Goal: Task Accomplishment & Management: Use online tool/utility

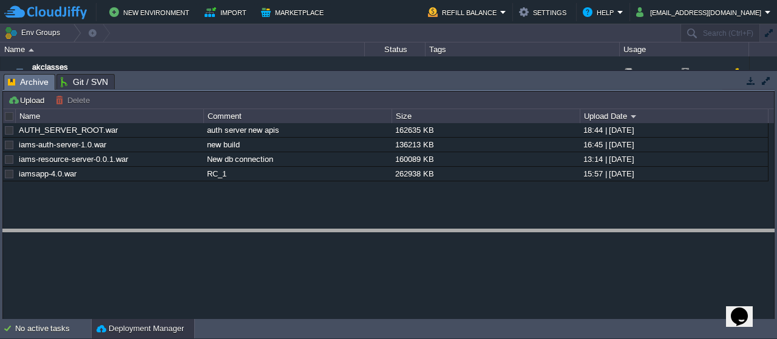
drag, startPoint x: 321, startPoint y: 87, endPoint x: 303, endPoint y: 244, distance: 158.2
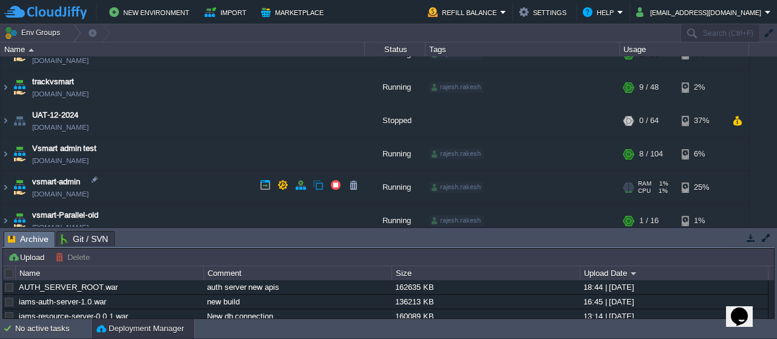
scroll to position [387, 0]
click at [16, 186] on img at bounding box center [19, 186] width 17 height 33
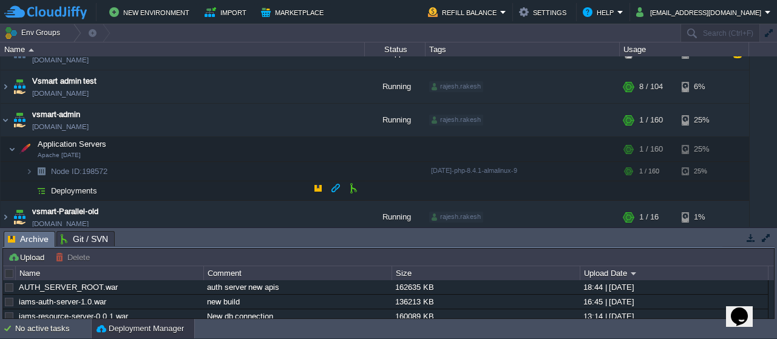
scroll to position [453, 0]
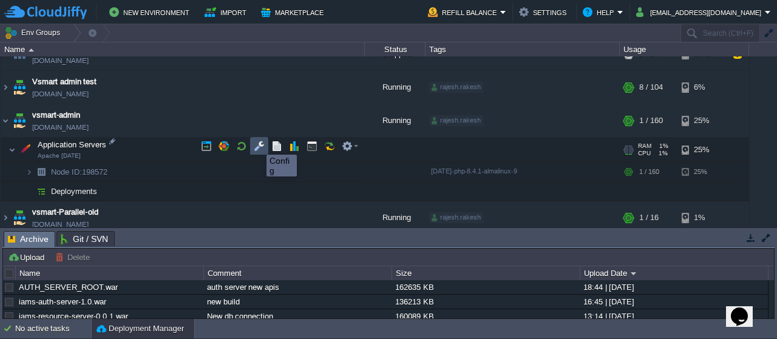
click at [257, 144] on button "button" at bounding box center [259, 146] width 11 height 11
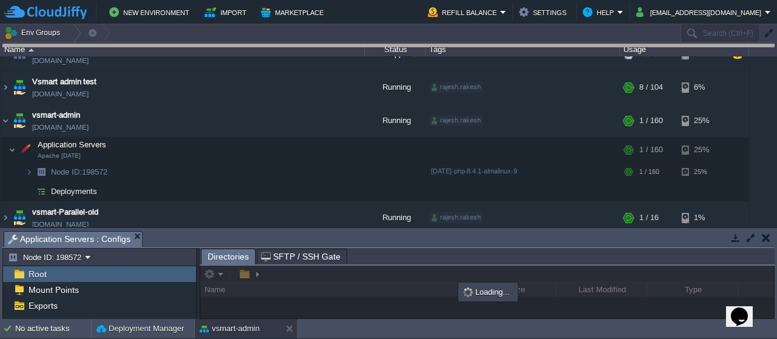
drag, startPoint x: 303, startPoint y: 236, endPoint x: 345, endPoint y: 1, distance: 239.1
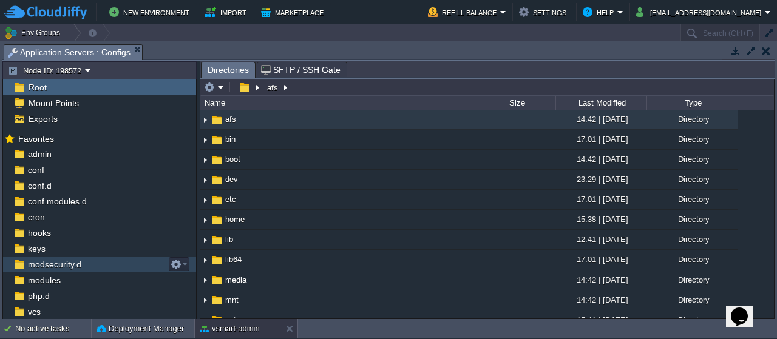
scroll to position [46, 0]
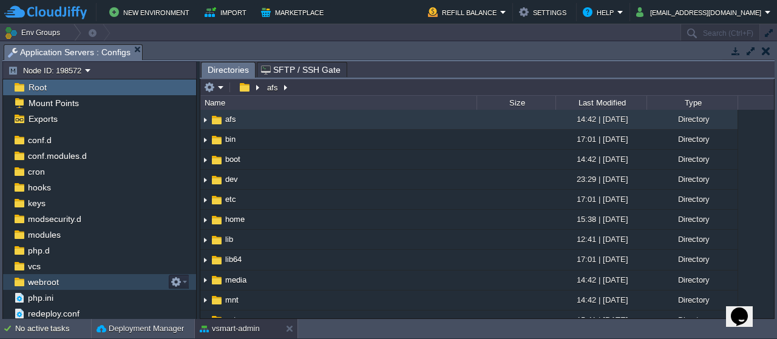
click at [45, 277] on span "webroot" at bounding box center [42, 282] width 35 height 11
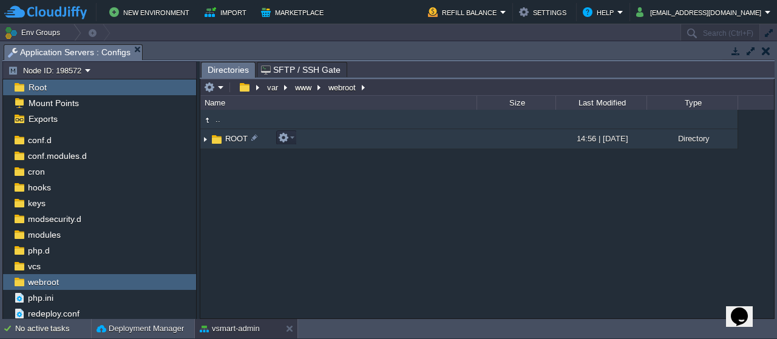
click at [237, 138] on span "ROOT" at bounding box center [236, 139] width 26 height 10
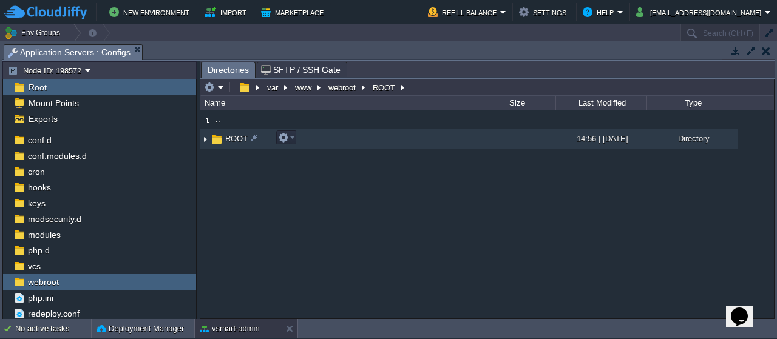
click at [237, 138] on span "ROOT" at bounding box center [236, 139] width 26 height 10
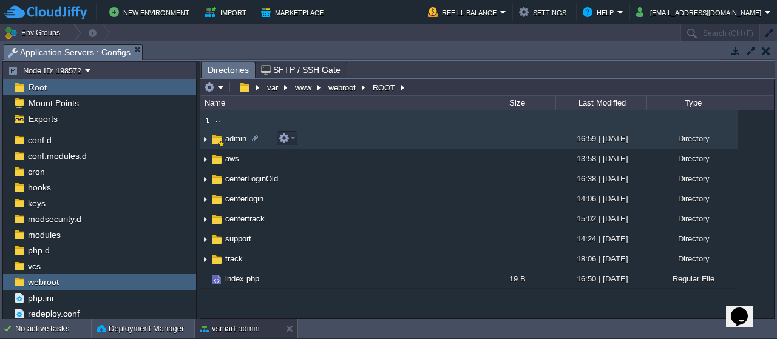
click at [240, 135] on span "admin" at bounding box center [235, 139] width 25 height 10
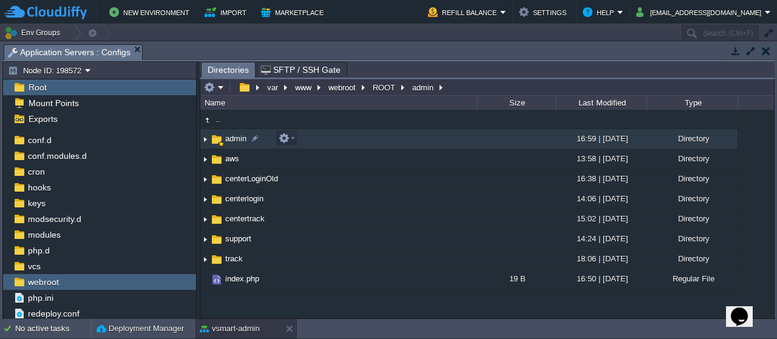
click at [240, 135] on span "admin" at bounding box center [235, 139] width 25 height 10
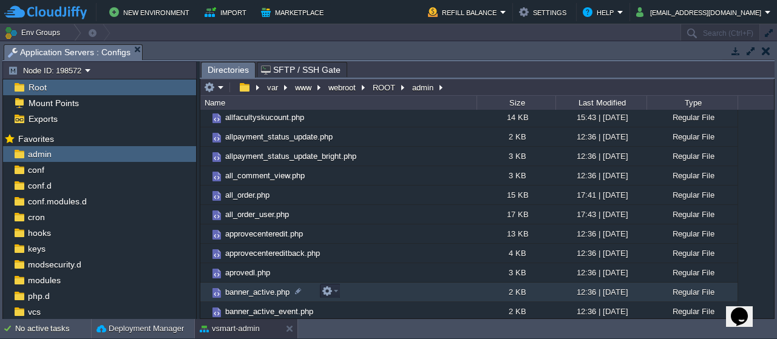
scroll to position [1441, 0]
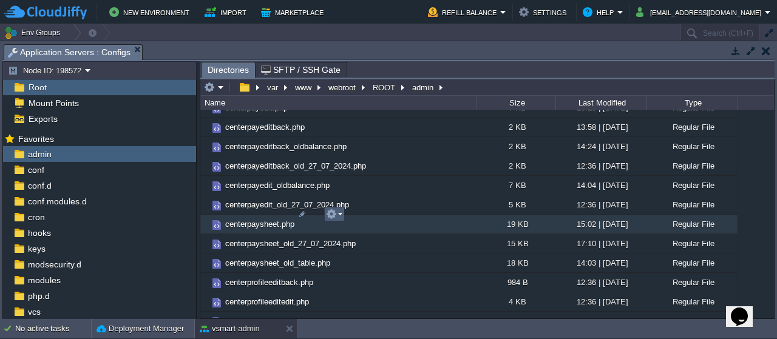
click at [341, 211] on em at bounding box center [334, 214] width 16 height 11
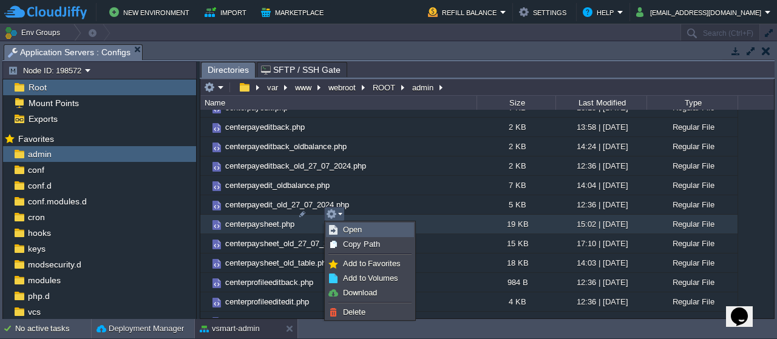
click at [356, 232] on span "Open" at bounding box center [352, 229] width 19 height 9
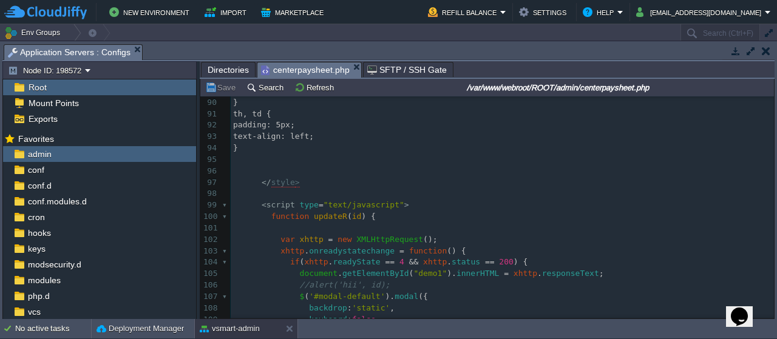
scroll to position [1040, 0]
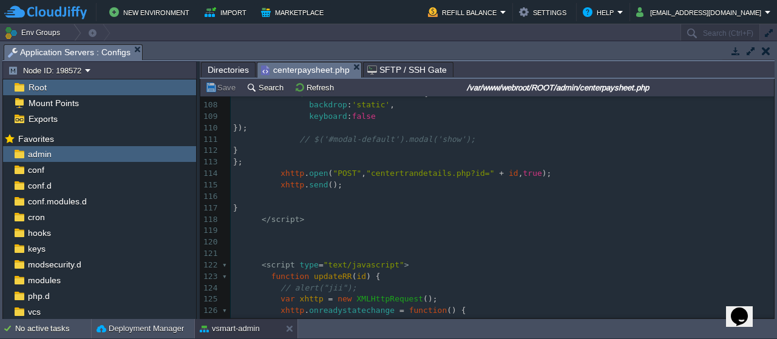
click at [235, 68] on span "Directories" at bounding box center [228, 70] width 41 height 15
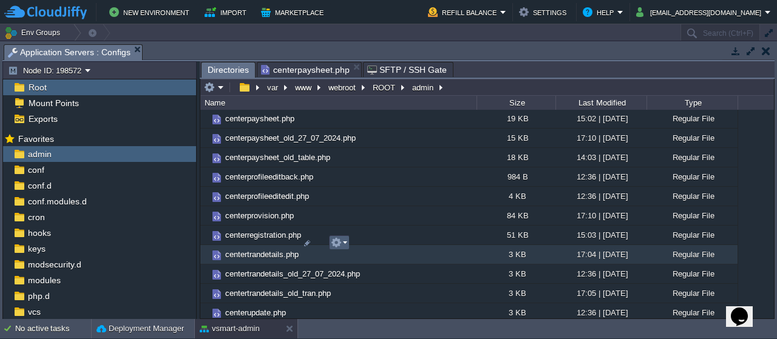
click at [347, 241] on td at bounding box center [339, 242] width 21 height 15
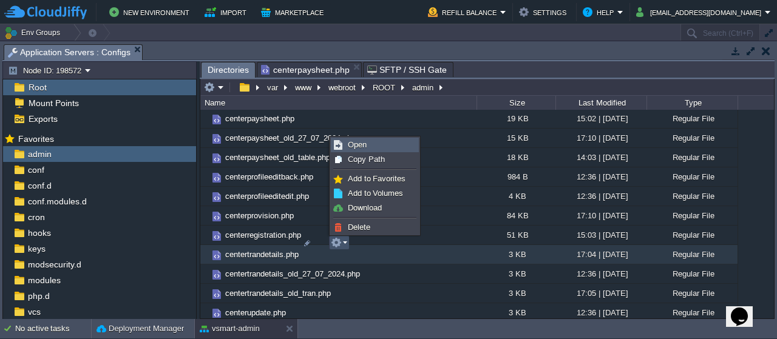
click at [356, 143] on span "Open" at bounding box center [357, 144] width 19 height 9
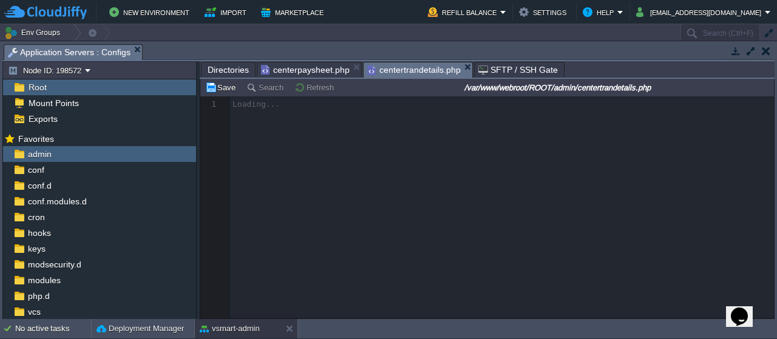
click at [225, 69] on span "Directories" at bounding box center [228, 70] width 41 height 15
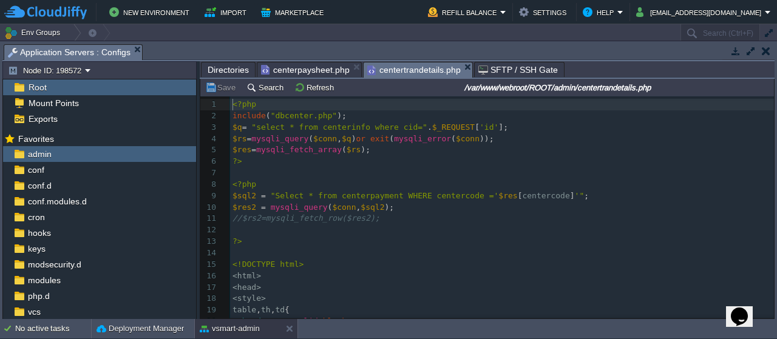
click at [412, 67] on span "centertrandetails.php" at bounding box center [413, 70] width 93 height 15
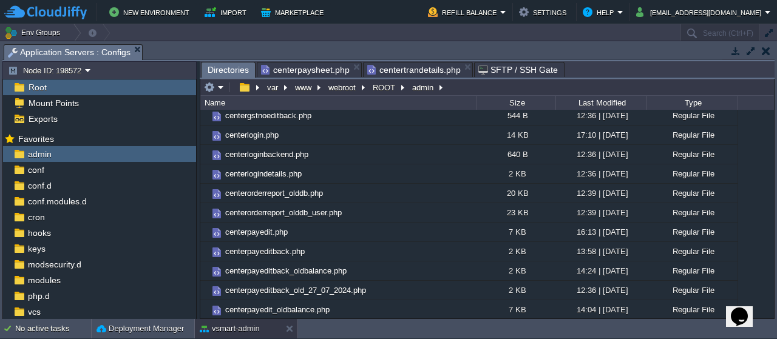
click at [226, 68] on span "Directories" at bounding box center [228, 70] width 41 height 15
click at [217, 86] on em at bounding box center [214, 87] width 20 height 11
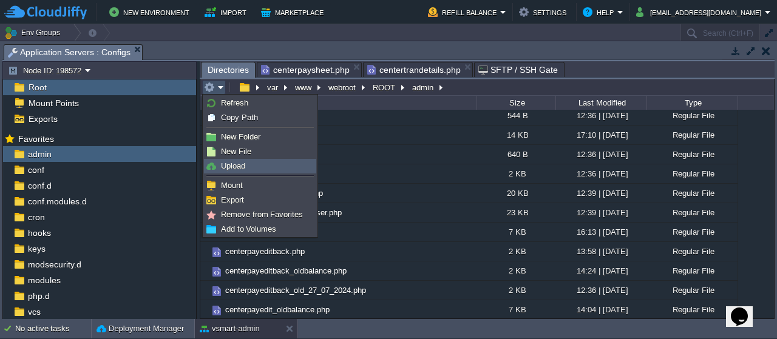
click at [239, 165] on span "Upload" at bounding box center [233, 165] width 24 height 9
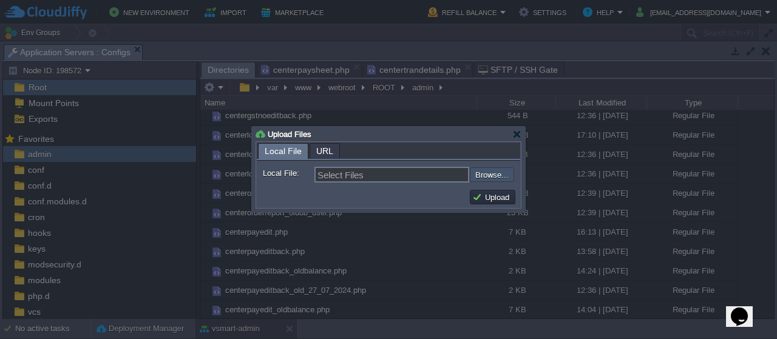
click at [487, 174] on input "file" at bounding box center [437, 174] width 154 height 14
type input "C:\fakepath\export_center_cashorder_excel.php"
type input "export_center_cashorder_excel.php"
click at [493, 202] on button "Upload" at bounding box center [492, 197] width 41 height 11
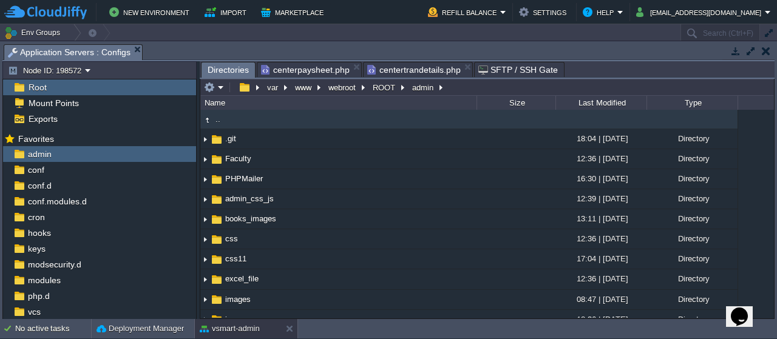
scroll to position [1479, 0]
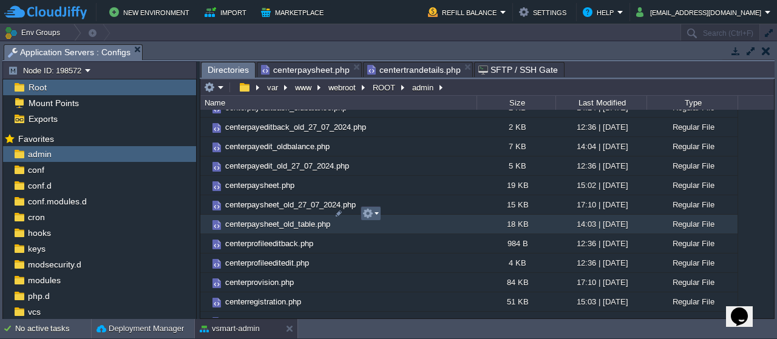
click at [374, 212] on em at bounding box center [370, 213] width 16 height 11
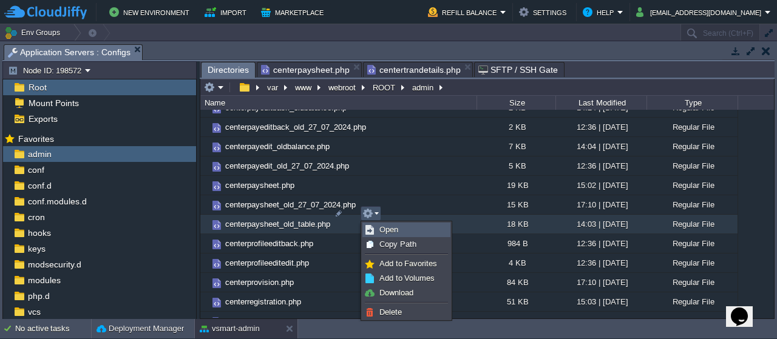
click at [396, 230] on span "Open" at bounding box center [388, 229] width 19 height 9
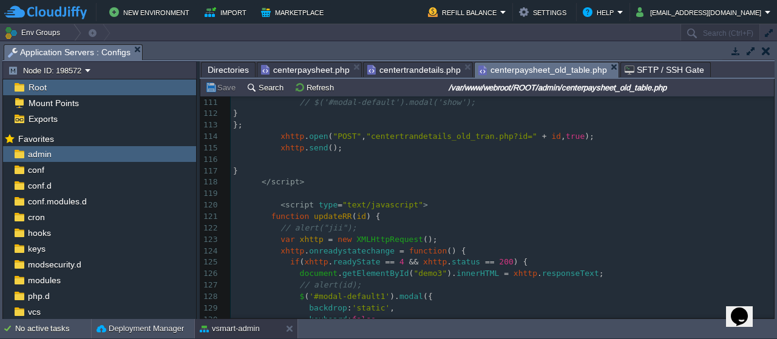
scroll to position [1285, 0]
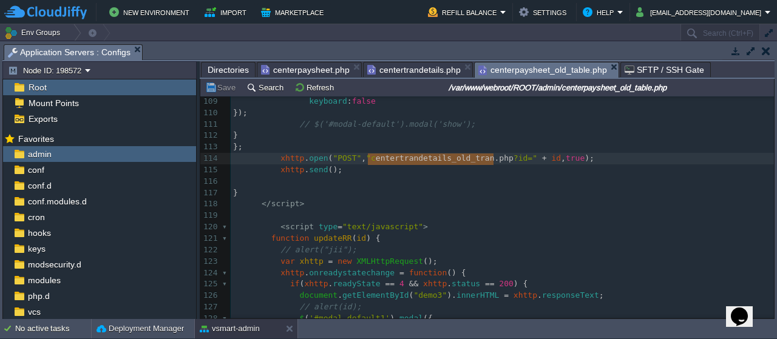
type textarea "centertrandetails_old_tran.php"
drag, startPoint x: 493, startPoint y: 160, endPoint x: 365, endPoint y: 158, distance: 128.0
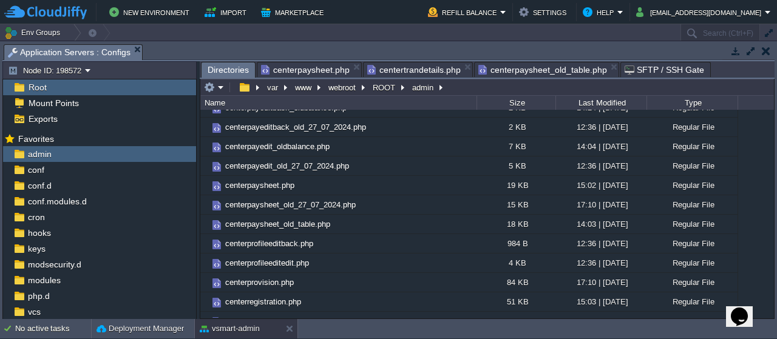
click at [228, 67] on span "Directories" at bounding box center [228, 70] width 41 height 15
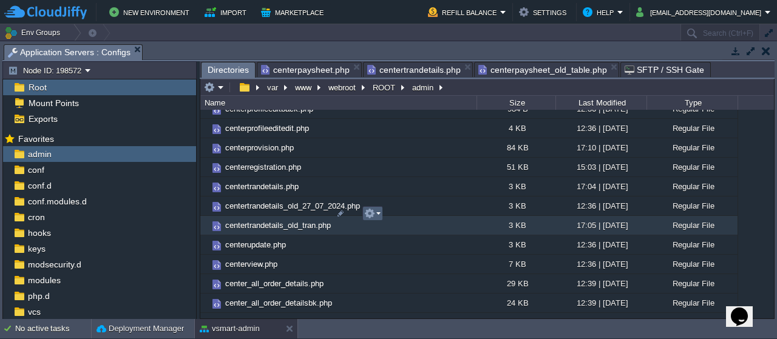
click at [379, 214] on em at bounding box center [372, 213] width 16 height 11
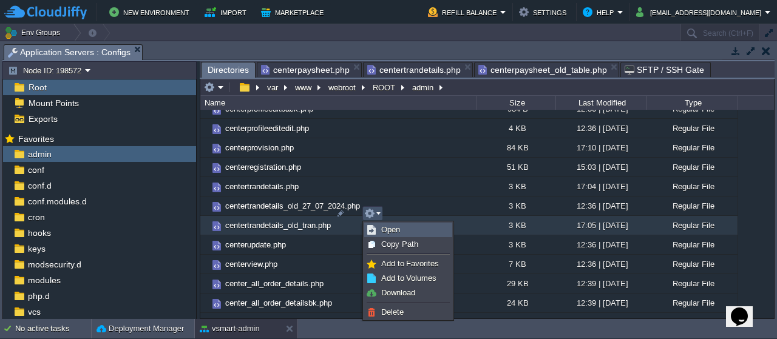
click at [396, 228] on span "Open" at bounding box center [390, 229] width 19 height 9
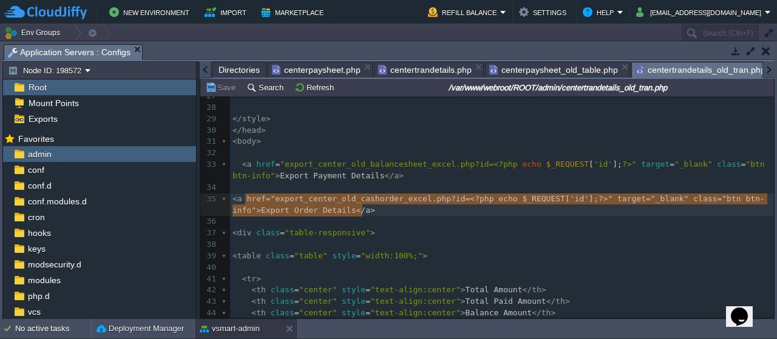
type textarea "<a href="export_center_old_cashorder_excel.php?id=<?php echo $_REQUEST['id']; ?…"
drag, startPoint x: 368, startPoint y: 207, endPoint x: 221, endPoint y: 198, distance: 147.1
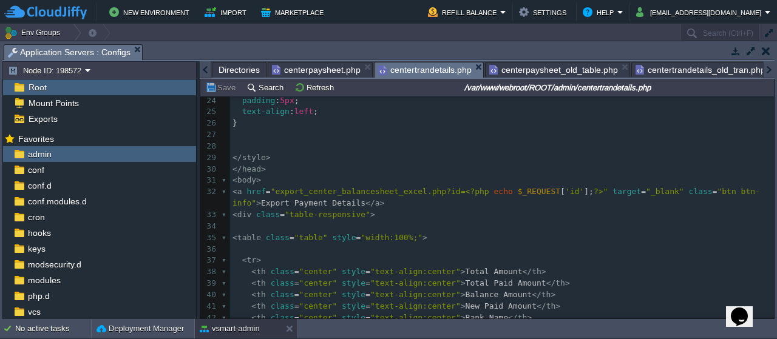
click at [415, 72] on span "centertrandetails.php" at bounding box center [424, 70] width 93 height 15
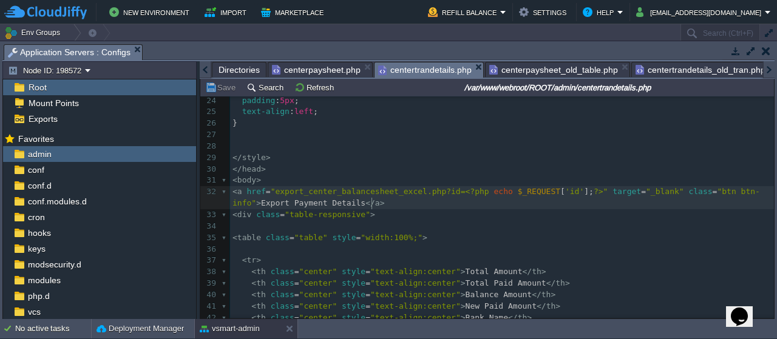
click at [380, 203] on pre "< a href = "export_center_balancesheet_excel.php?id= <?php echo $_REQUEST [ 'id…" at bounding box center [502, 197] width 544 height 23
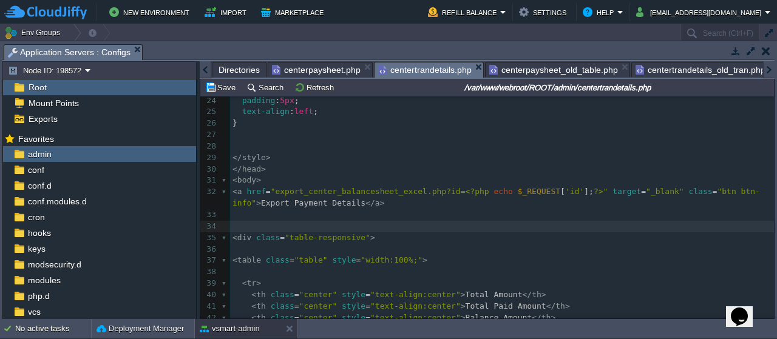
paste textarea
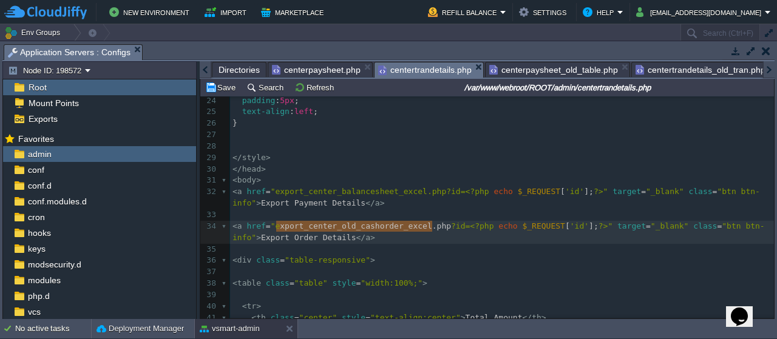
type textarea "export_center_old_cashorder_excel.php"
drag, startPoint x: 431, startPoint y: 225, endPoint x: 271, endPoint y: 227, distance: 160.8
paste textarea
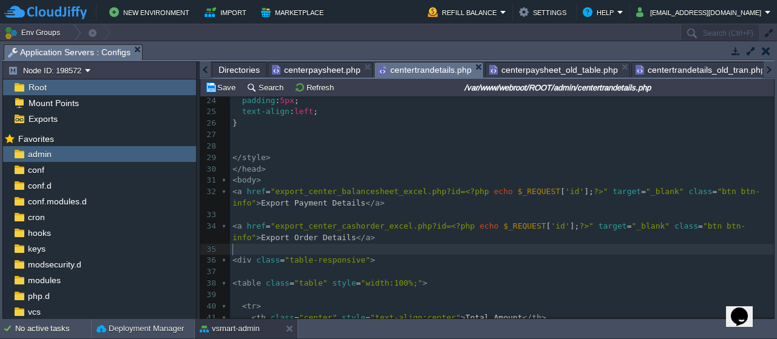
click at [428, 246] on pre "​" at bounding box center [502, 250] width 544 height 12
click at [225, 88] on button "Save" at bounding box center [222, 87] width 34 height 11
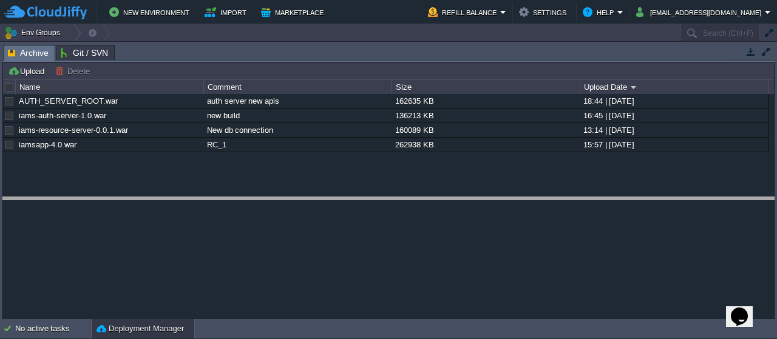
drag, startPoint x: 352, startPoint y: 51, endPoint x: 353, endPoint y: 205, distance: 153.5
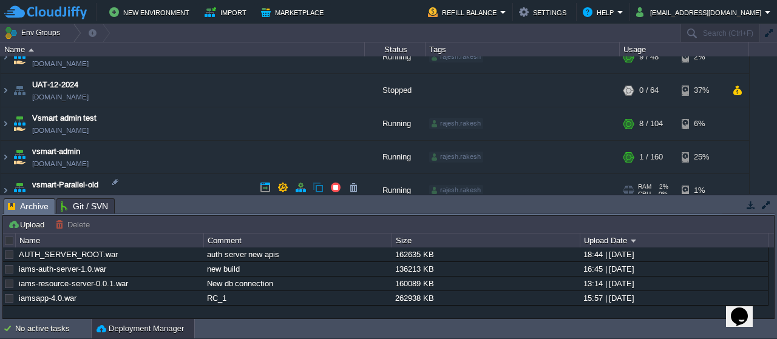
scroll to position [419, 0]
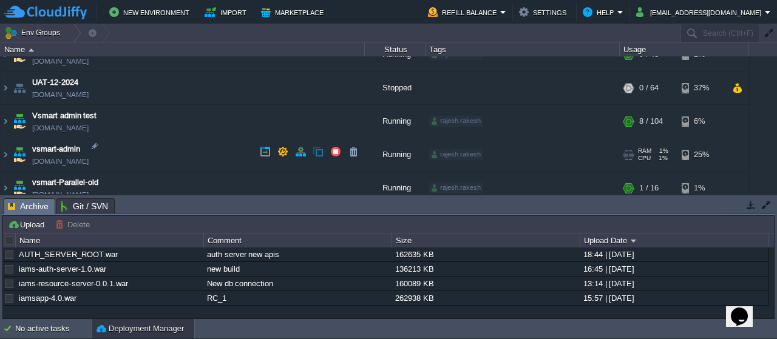
click at [15, 155] on img at bounding box center [19, 154] width 17 height 33
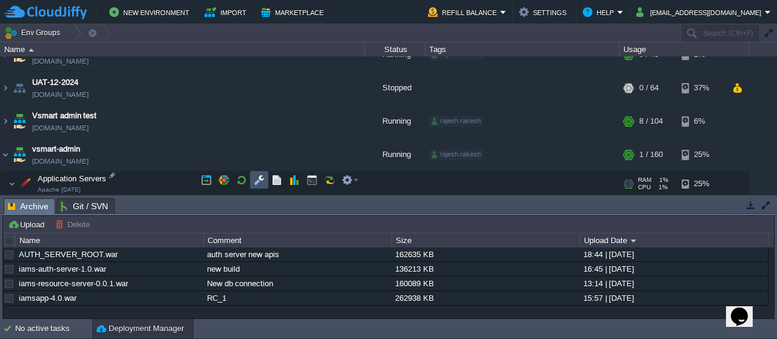
click at [260, 175] on button "button" at bounding box center [259, 180] width 11 height 11
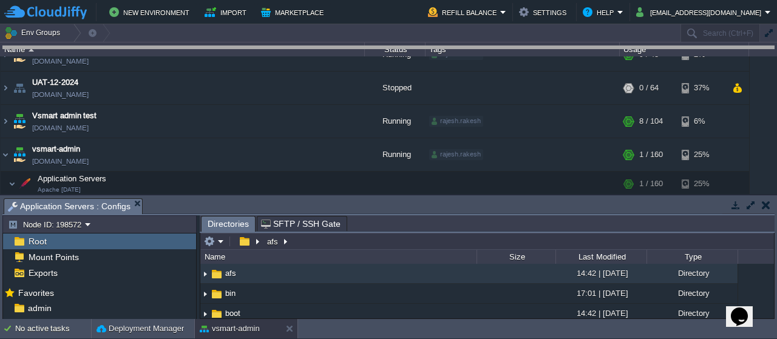
drag, startPoint x: 336, startPoint y: 206, endPoint x: 351, endPoint y: 54, distance: 153.0
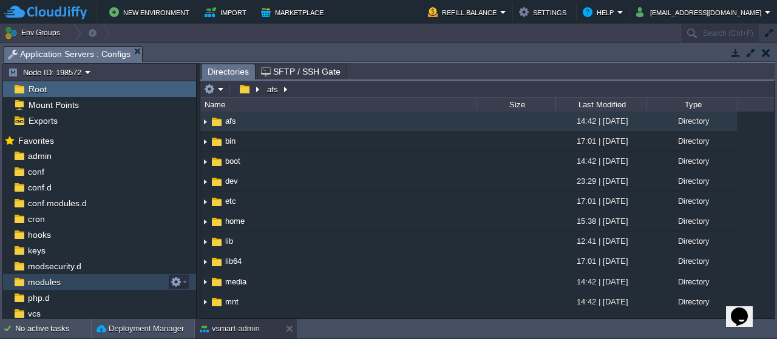
scroll to position [47, 0]
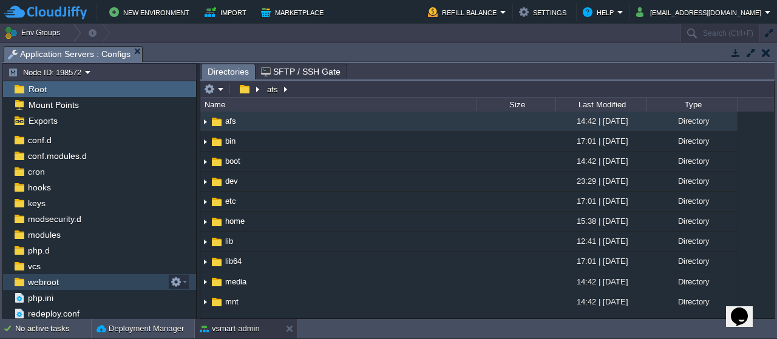
click at [58, 280] on span "webroot" at bounding box center [42, 282] width 35 height 11
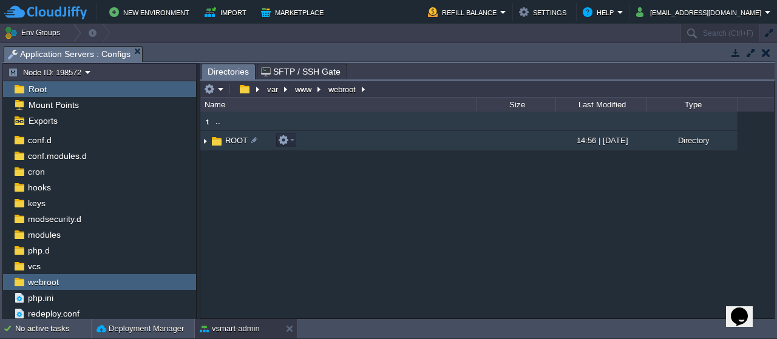
click at [228, 140] on span "ROOT" at bounding box center [236, 140] width 26 height 10
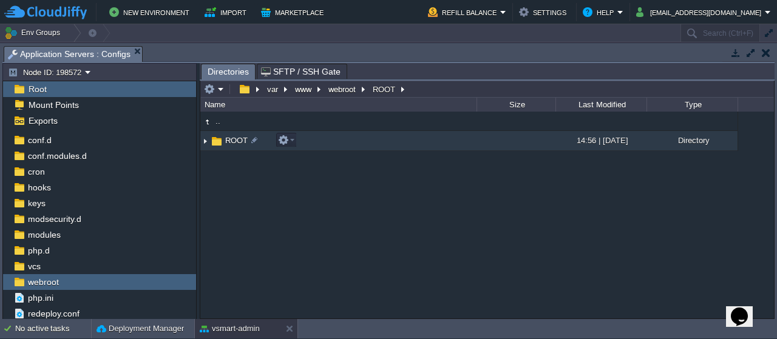
click at [228, 140] on span "ROOT" at bounding box center [236, 140] width 26 height 10
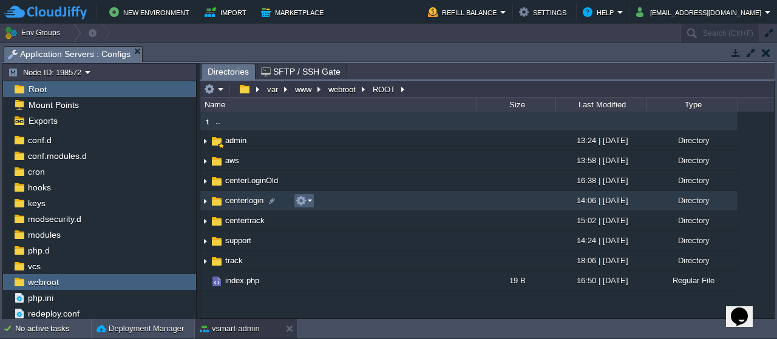
click at [313, 201] on td at bounding box center [304, 201] width 21 height 15
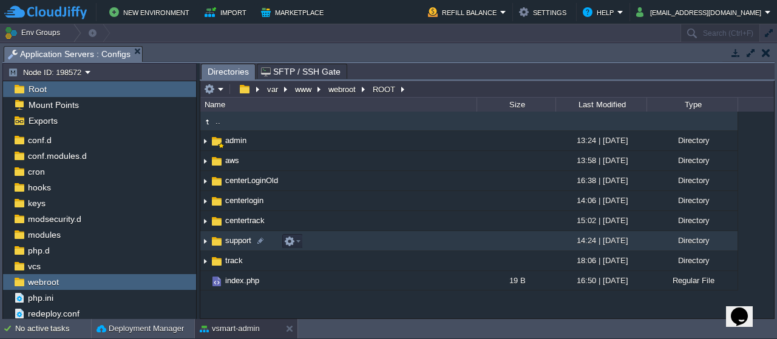
click at [342, 240] on td "support" at bounding box center [338, 241] width 276 height 20
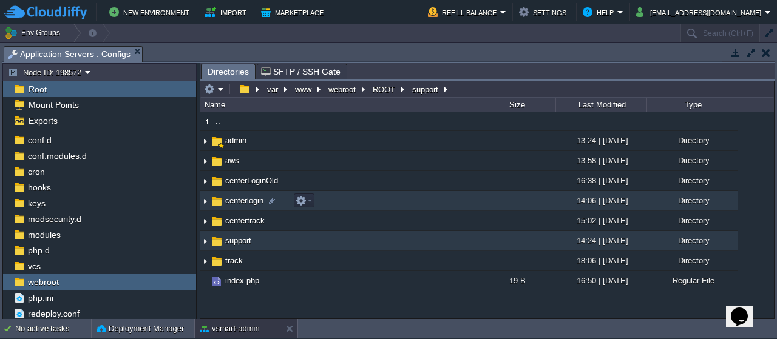
click at [251, 201] on span "centerlogin" at bounding box center [244, 200] width 42 height 10
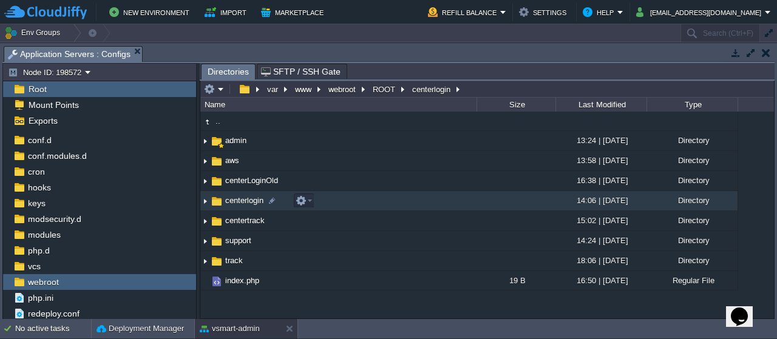
click at [251, 201] on span "centerlogin" at bounding box center [244, 200] width 42 height 10
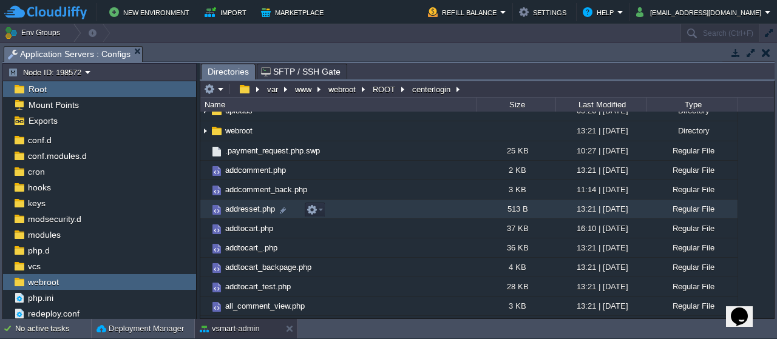
scroll to position [786, 0]
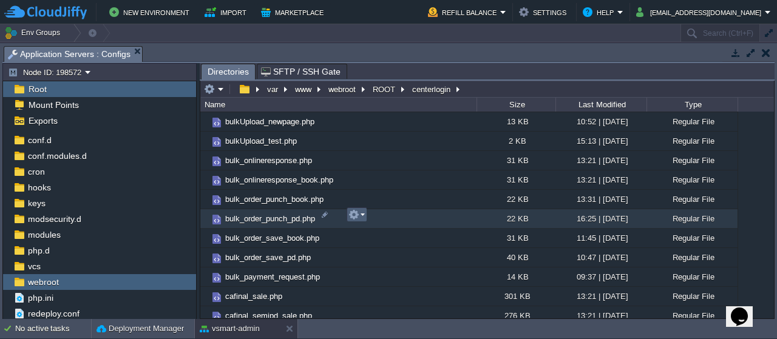
click at [363, 213] on em at bounding box center [356, 214] width 16 height 11
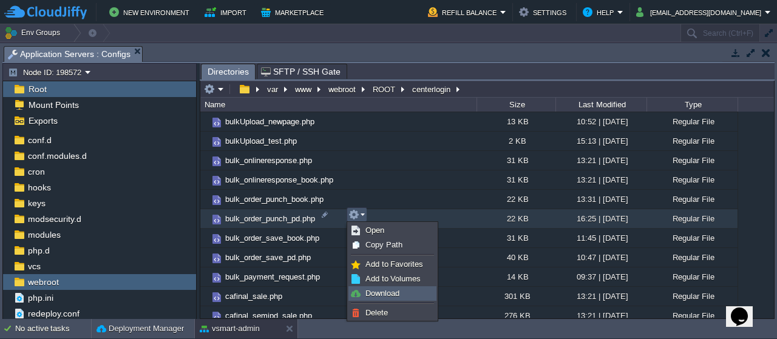
click at [390, 292] on span "Download" at bounding box center [382, 293] width 34 height 9
